Goal: Information Seeking & Learning: Learn about a topic

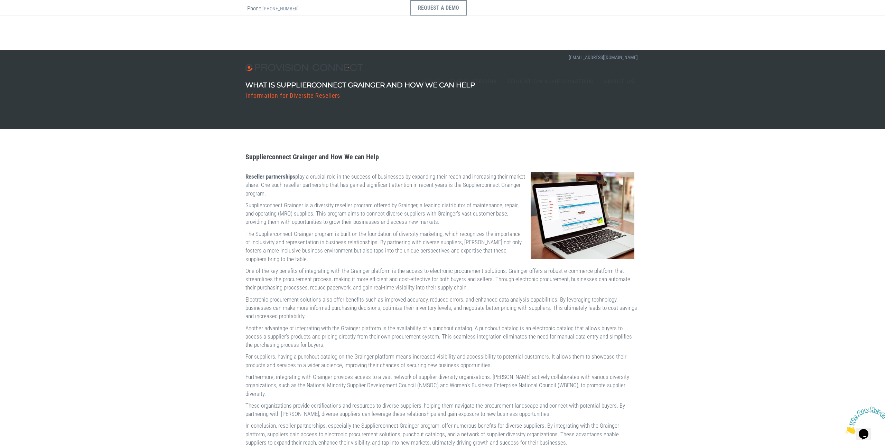
click at [268, 208] on p "Supplierconnect Grainger is a diversity reseller program offered by Grainger, a…" at bounding box center [442, 213] width 394 height 25
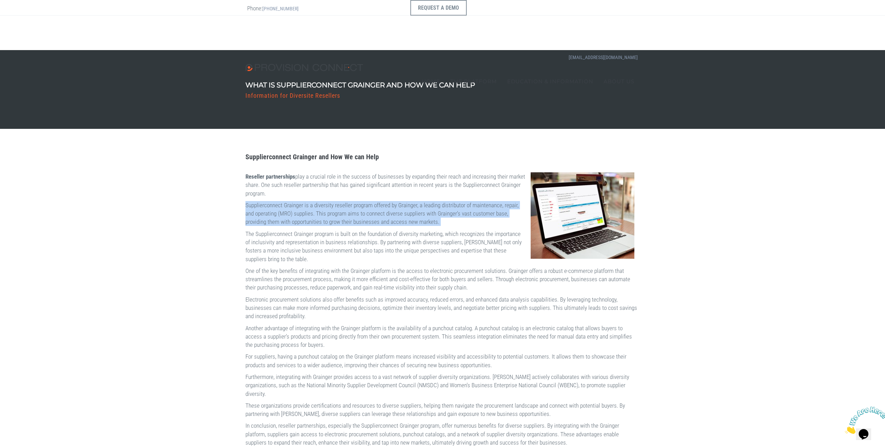
drag, startPoint x: 268, startPoint y: 208, endPoint x: 281, endPoint y: 231, distance: 25.5
click at [281, 226] on p "Supplierconnect Grainger is a diversity reseller program offered by Grainger, a…" at bounding box center [442, 213] width 394 height 25
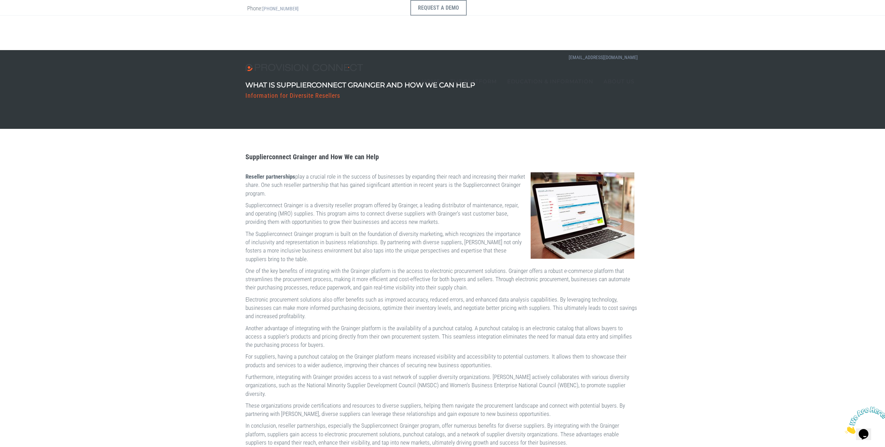
click at [281, 226] on p "Supplierconnect Grainger is a diversity reseller program offered by Grainger, a…" at bounding box center [442, 213] width 394 height 25
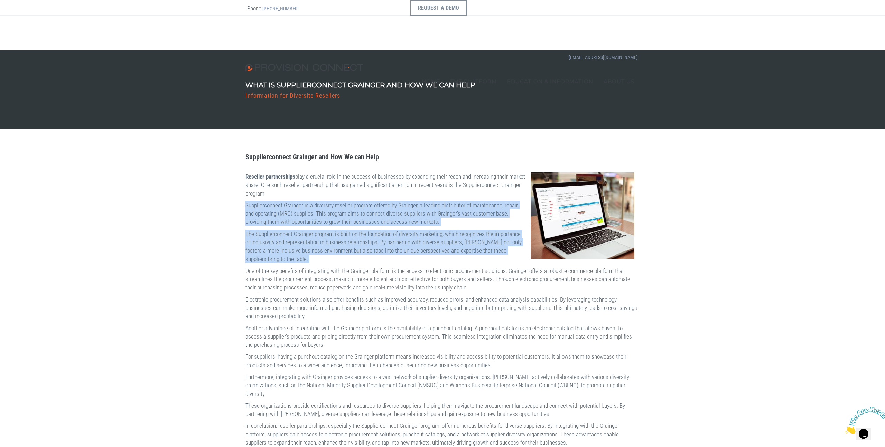
drag, startPoint x: 281, startPoint y: 231, endPoint x: 280, endPoint y: 249, distance: 18.3
click at [280, 249] on div "Supplierconnect Grainger and How We can Help Reseller partnerships play a cruci…" at bounding box center [442, 325] width 404 height 350
click at [280, 249] on p "The Supplierconnect Grainger program is built on the foundation of diversity ma…" at bounding box center [442, 247] width 394 height 34
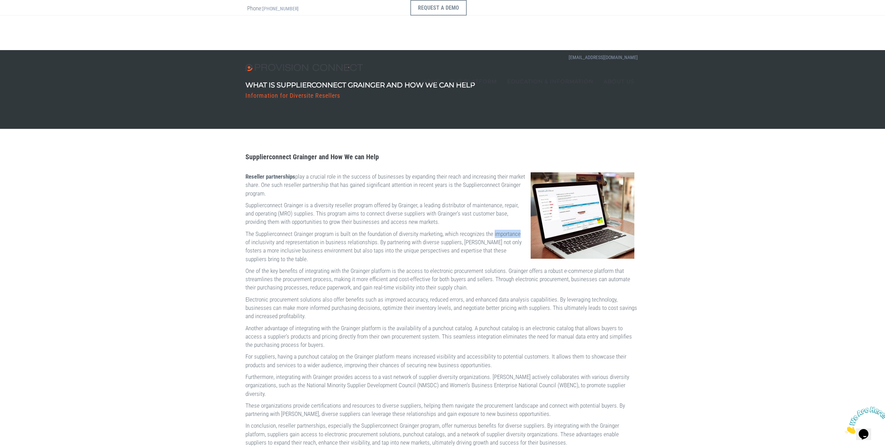
click at [280, 249] on p "The Supplierconnect Grainger program is built on the foundation of diversity ma…" at bounding box center [442, 247] width 394 height 34
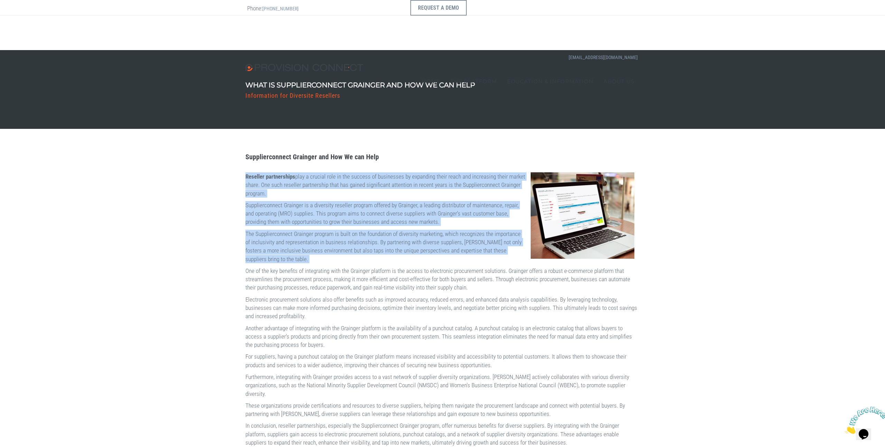
drag, startPoint x: 280, startPoint y: 249, endPoint x: 285, endPoint y: 192, distance: 56.9
click at [285, 192] on div "Supplierconnect Grainger and How We can Help Reseller partnerships play a cruci…" at bounding box center [442, 325] width 404 height 350
click at [285, 192] on p "Reseller partnerships play a crucial role in the success of businesses by expan…" at bounding box center [442, 184] width 394 height 25
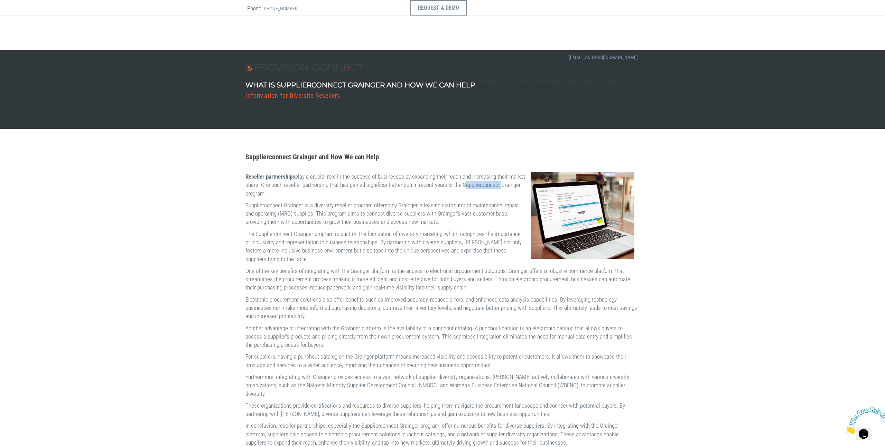
click at [285, 192] on p "Reseller partnerships play a crucial role in the success of businesses by expan…" at bounding box center [442, 184] width 394 height 25
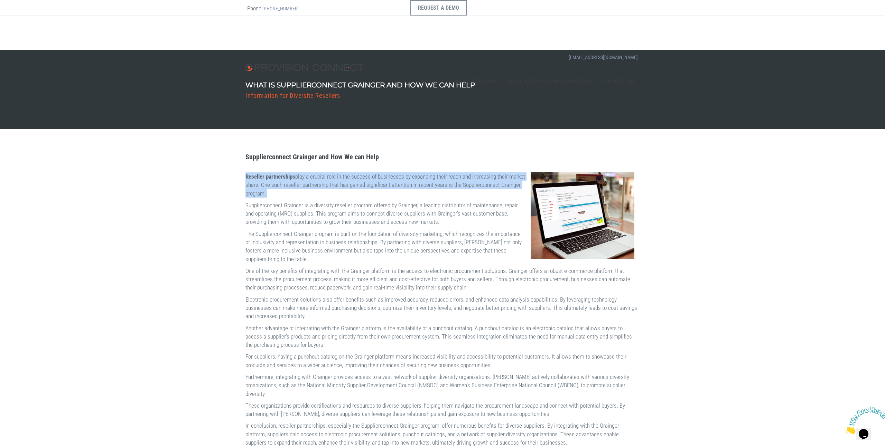
click at [285, 192] on p "Reseller partnerships play a crucial role in the success of businesses by expan…" at bounding box center [442, 184] width 394 height 25
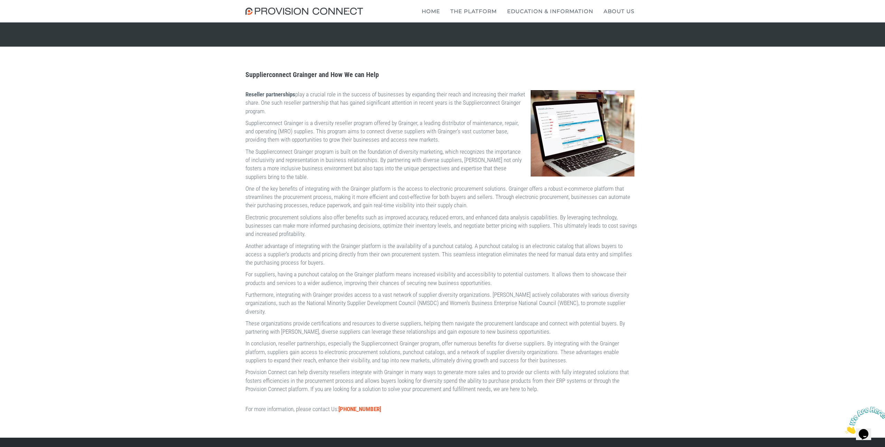
click at [343, 257] on p "Another advantage of integrating with the Grainger platform is the availability…" at bounding box center [442, 254] width 394 height 25
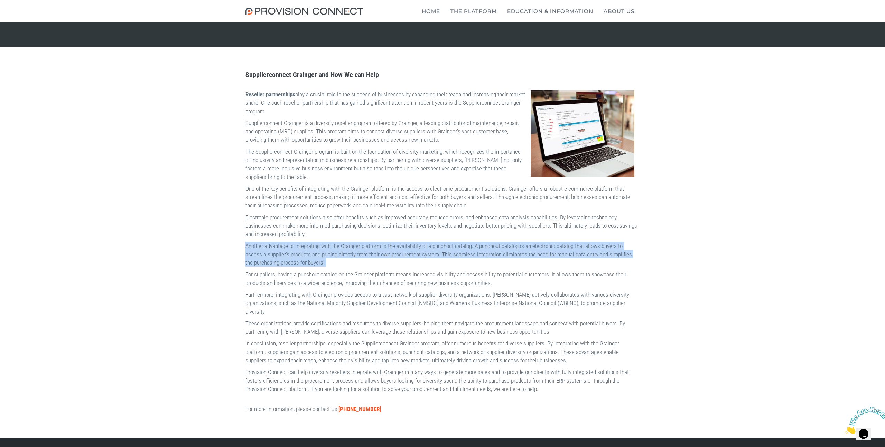
drag, startPoint x: 343, startPoint y: 257, endPoint x: 337, endPoint y: 255, distance: 6.0
click at [342, 257] on p "Another advantage of integrating with the Grainger platform is the availability…" at bounding box center [442, 254] width 394 height 25
click at [323, 253] on p "Another advantage of integrating with the Grainger platform is the availability…" at bounding box center [442, 254] width 394 height 25
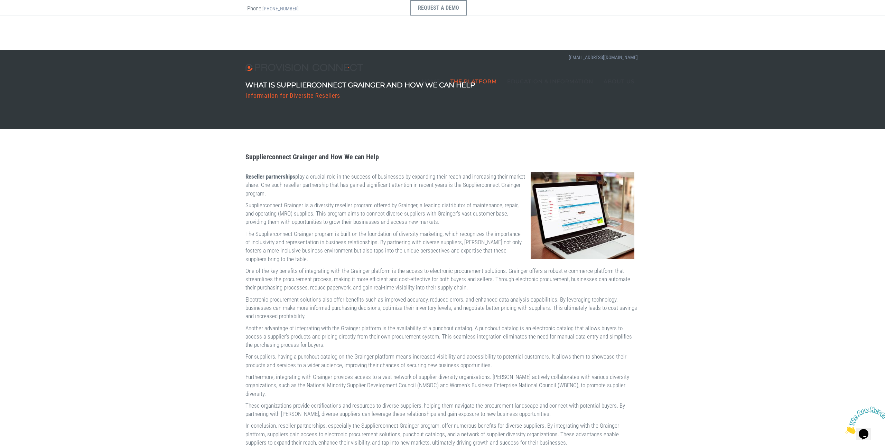
scroll to position [0, 0]
click at [0, 0] on link "ERP Connect" at bounding box center [0, 0] width 0 height 0
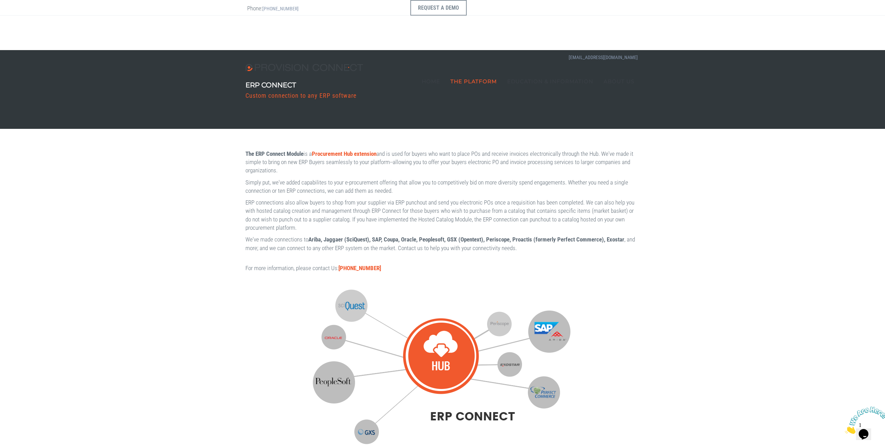
click at [205, 159] on div "The ERP Connect Module is a Procurement Hub extension and is used for buyers wh…" at bounding box center [442, 300] width 885 height 342
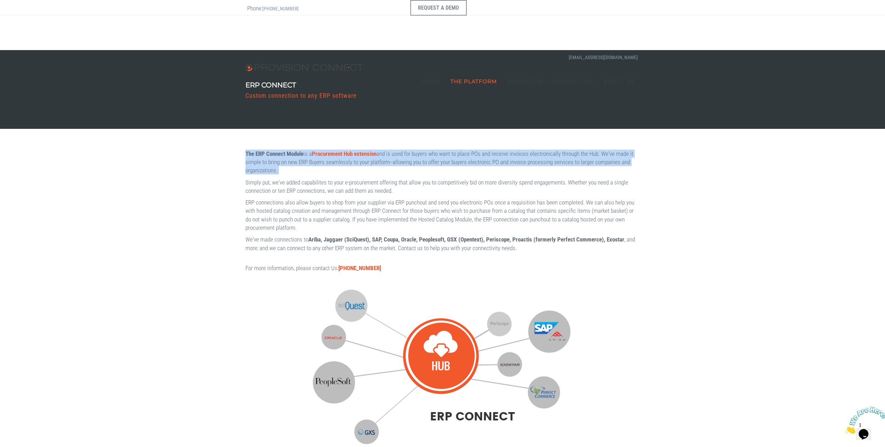
click at [205, 159] on div "The ERP Connect Module is a Procurement Hub extension and is used for buyers wh…" at bounding box center [442, 300] width 885 height 342
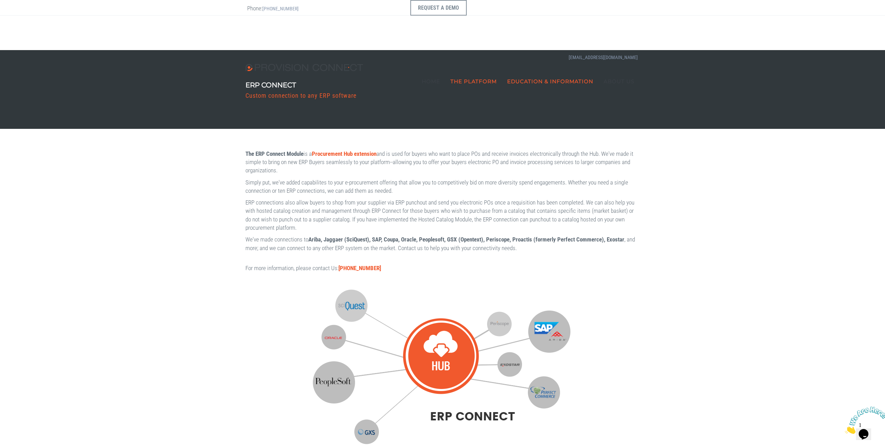
click at [0, 0] on b "Creating E-Marketplaces for Diversity Resellers using cXML" at bounding box center [0, 0] width 0 height 0
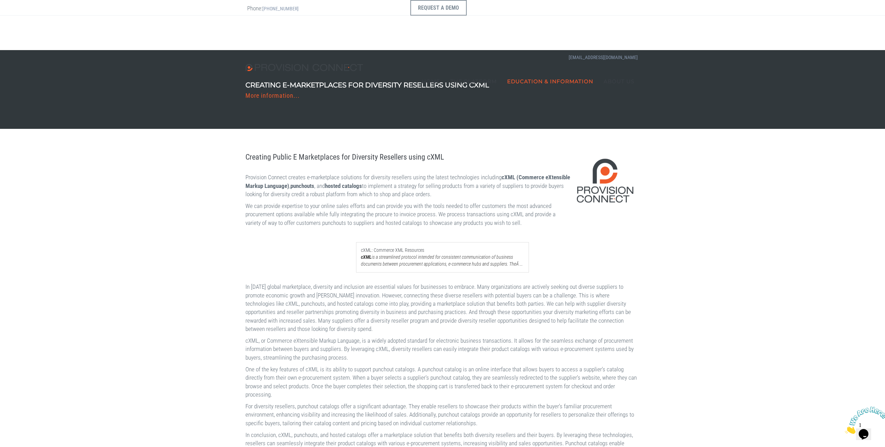
click at [0, 0] on b "What is a punchout?" at bounding box center [0, 0] width 0 height 0
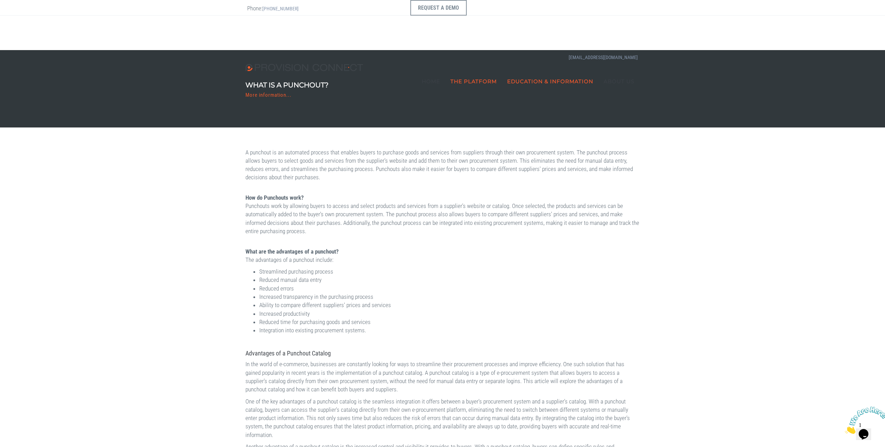
click at [0, 0] on link "Suppliers We Have Worked With" at bounding box center [0, 0] width 0 height 0
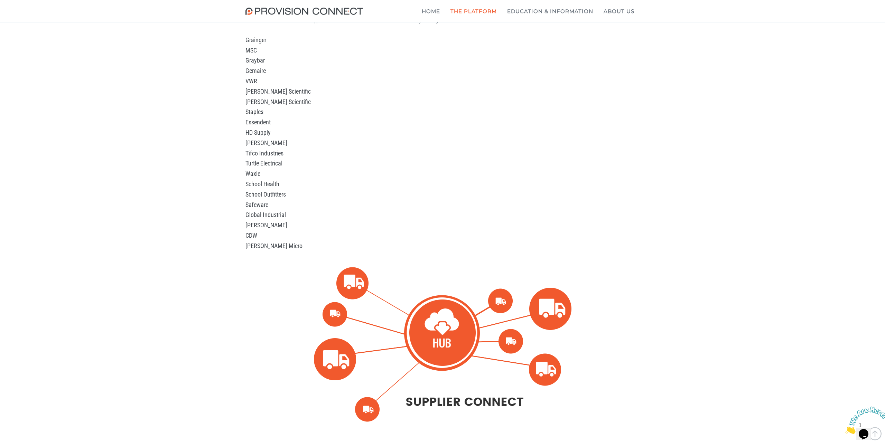
scroll to position [601, 0]
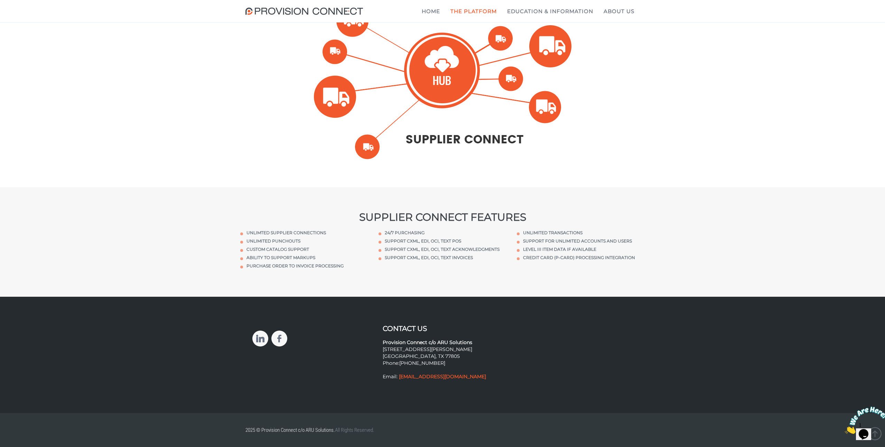
click at [414, 212] on h3 "Supplier Connect Features" at bounding box center [442, 217] width 404 height 11
click at [414, 213] on h3 "Supplier Connect Features" at bounding box center [442, 217] width 404 height 11
click at [398, 233] on li "24/7 purchasing" at bounding box center [442, 233] width 128 height 6
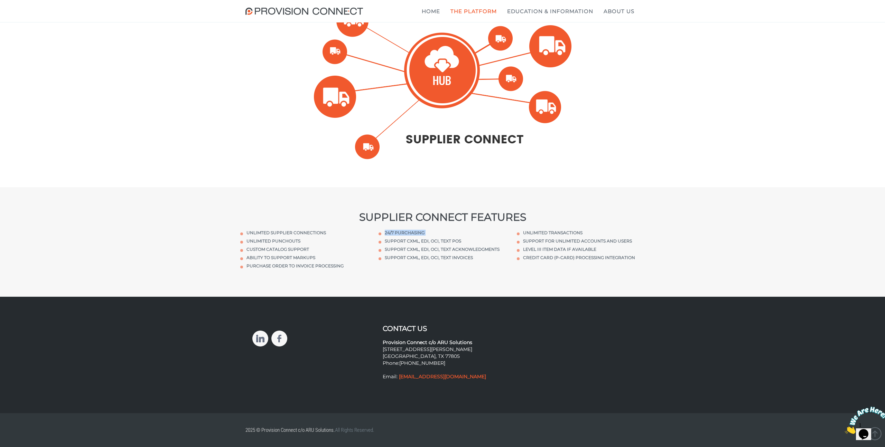
click at [398, 233] on li "24/7 purchasing" at bounding box center [442, 233] width 128 height 6
click at [286, 228] on div "Unlimted Supplier Connections Unlimited Punchouts Custom Catalog Support Abilit…" at bounding box center [304, 249] width 138 height 53
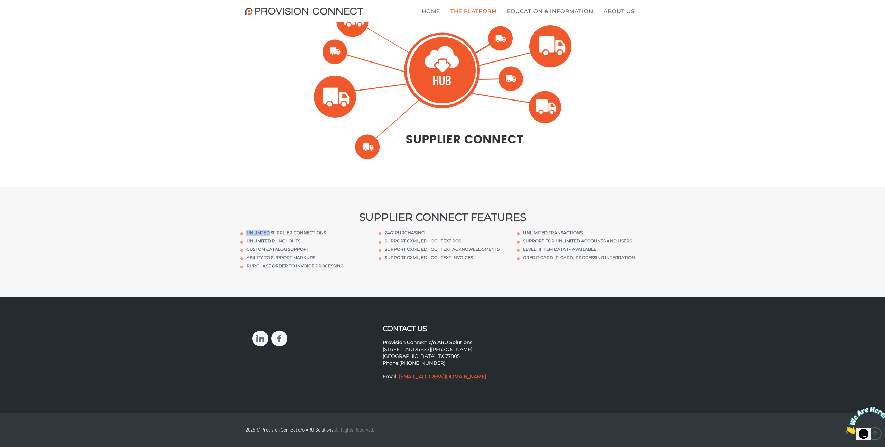
click at [286, 228] on div "Unlimted Supplier Connections Unlimited Punchouts Custom Catalog Support Abilit…" at bounding box center [304, 249] width 138 height 53
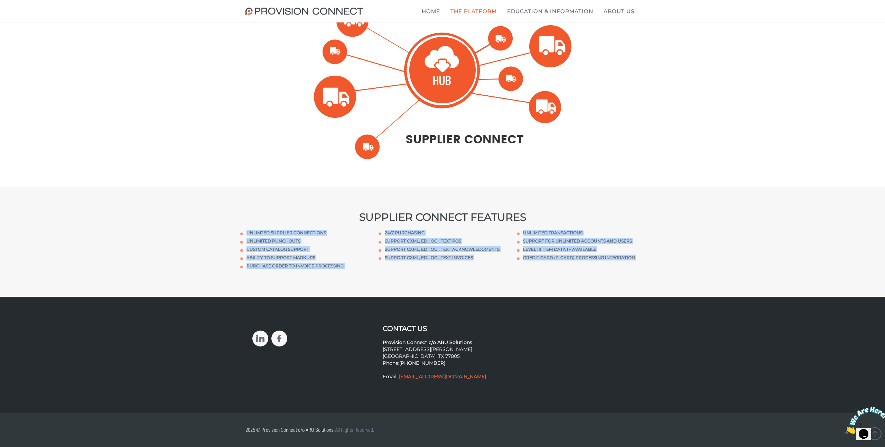
drag, startPoint x: 286, startPoint y: 228, endPoint x: 543, endPoint y: 260, distance: 259.1
click at [543, 260] on div "Unlimted Supplier Connections Unlimited Punchouts Custom Catalog Support Abilit…" at bounding box center [442, 249] width 415 height 53
click at [543, 260] on div "Unlimited Transactions Support for Unlimited Accounts and Users Level III Item …" at bounding box center [580, 245] width 138 height 45
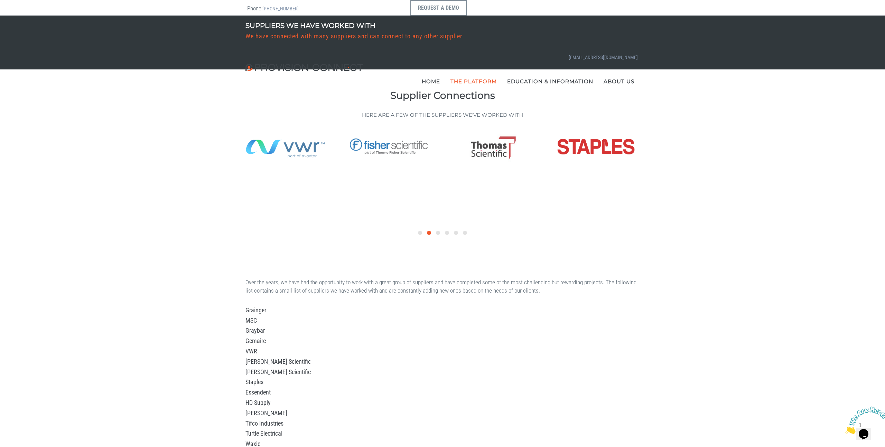
scroll to position [0, 0]
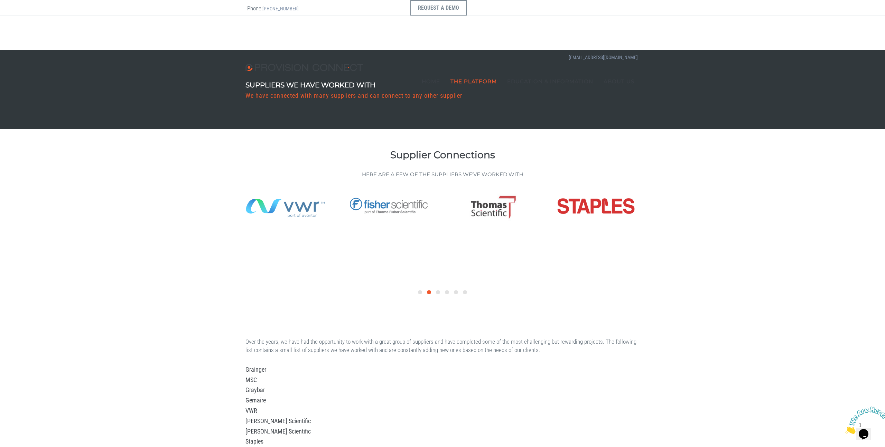
click at [298, 28] on div "Home The Platform Solutions & Modules Supplier Connect" at bounding box center [442, 57] width 394 height 83
click at [295, 64] on img at bounding box center [305, 67] width 121 height 7
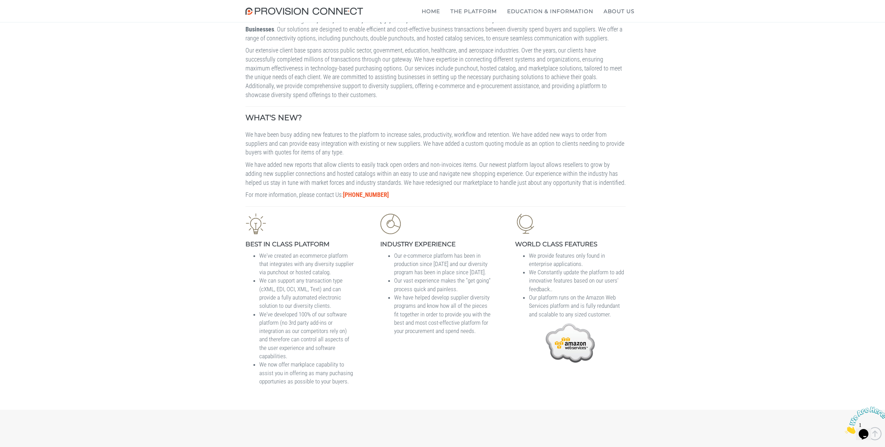
scroll to position [299, 0]
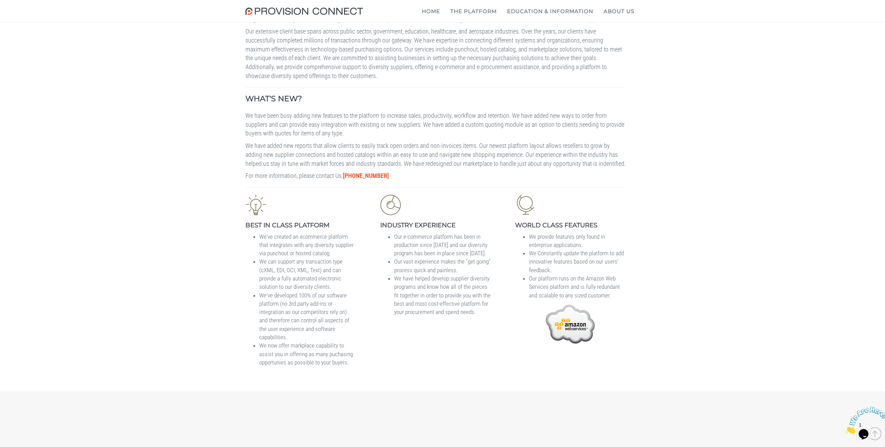
click at [204, 118] on div "WHAT DOES PROVISION CONNECT DO? Request a Demo Provision Connect specializes in…" at bounding box center [442, 149] width 885 height 482
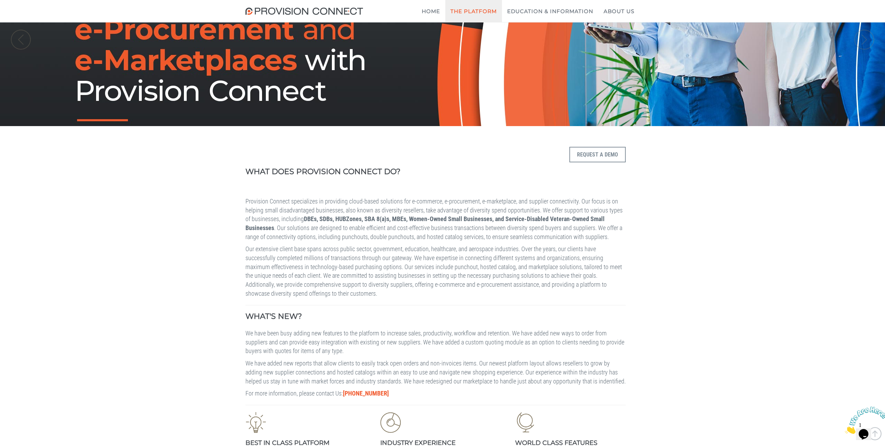
scroll to position [0, 0]
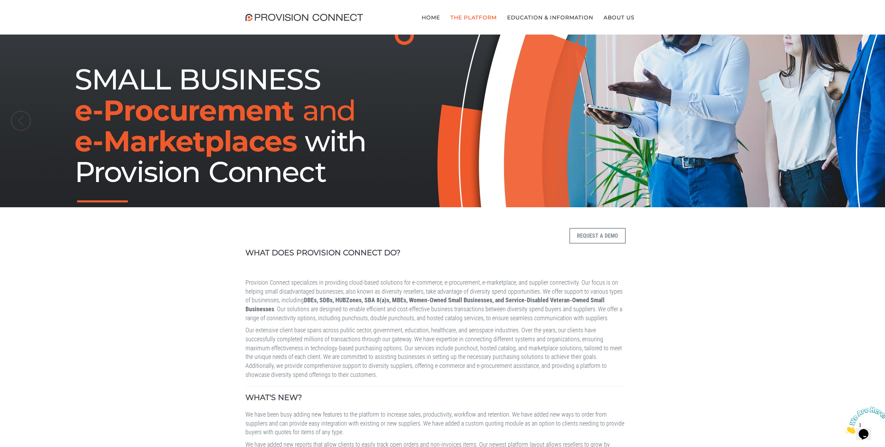
click at [0, 0] on b "Supplier Connect" at bounding box center [0, 0] width 0 height 0
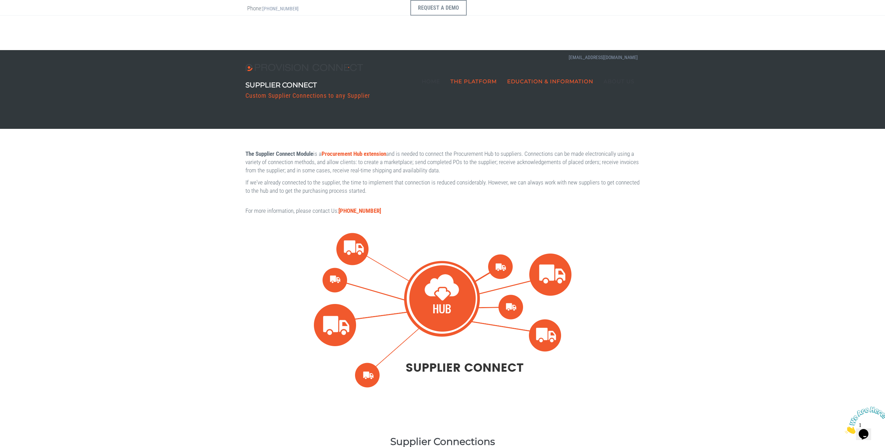
click at [0, 0] on b "Creating E-Marketplaces for Diversity Resellers using cXML" at bounding box center [0, 0] width 0 height 0
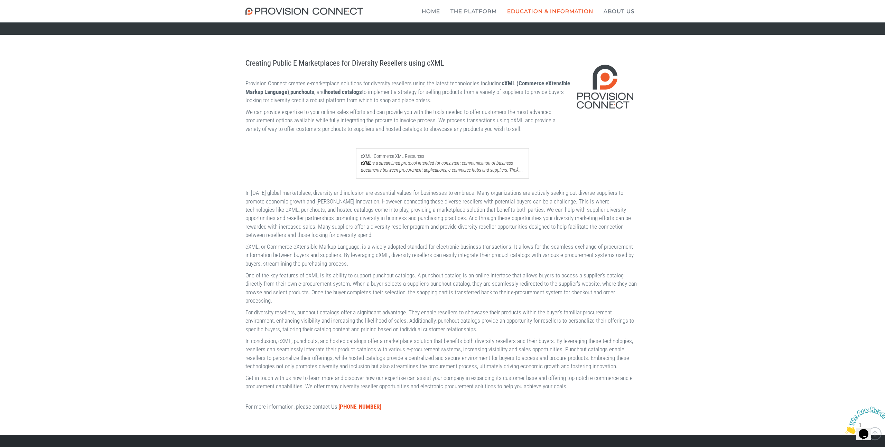
scroll to position [112, 0]
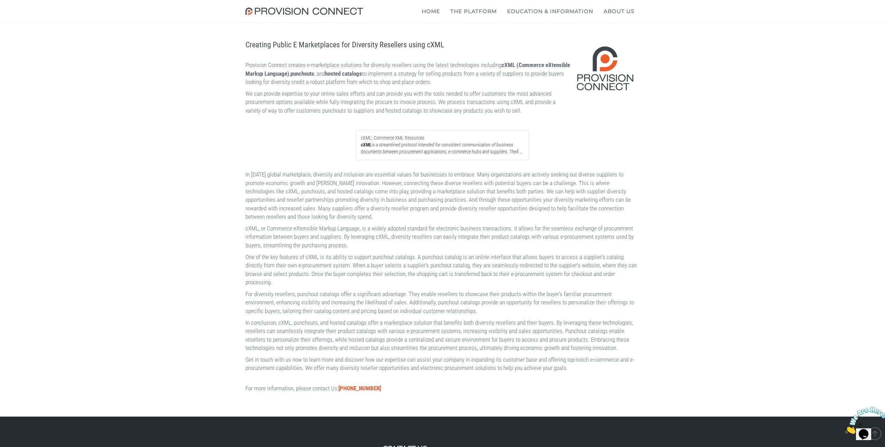
click at [689, 205] on div "Creating Public E Marketplaces for Diversity Resellers using cXML Provision Con…" at bounding box center [442, 217] width 885 height 400
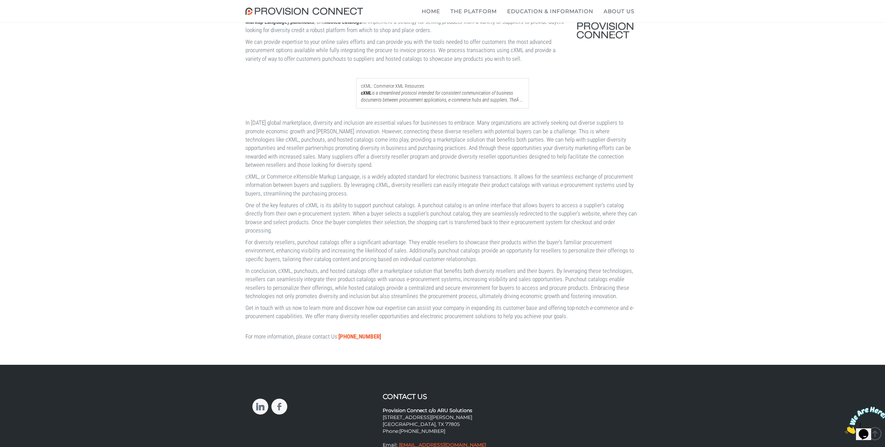
scroll to position [169, 0]
